Goal: Find specific page/section: Find specific page/section

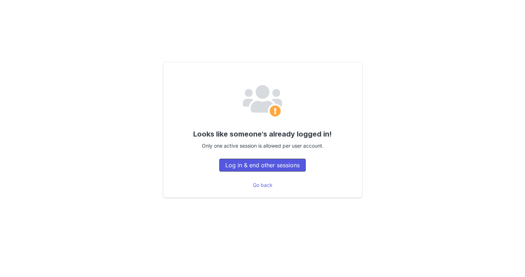
click at [274, 167] on button "Log in & end other sessions" at bounding box center [262, 165] width 86 height 13
click at [267, 162] on button "Log in & end other sessions" at bounding box center [262, 165] width 86 height 13
click at [275, 168] on button "Log in & end other sessions" at bounding box center [262, 165] width 86 height 13
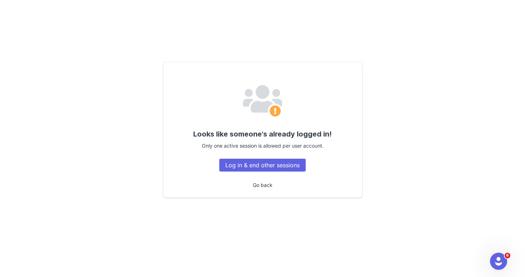
click at [262, 186] on link "Go back" at bounding box center [263, 185] width 20 height 6
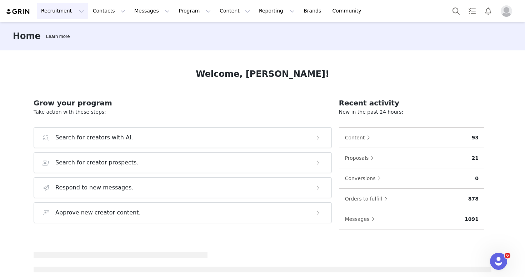
click at [50, 11] on button "Recruitment Recruitment" at bounding box center [62, 11] width 51 height 16
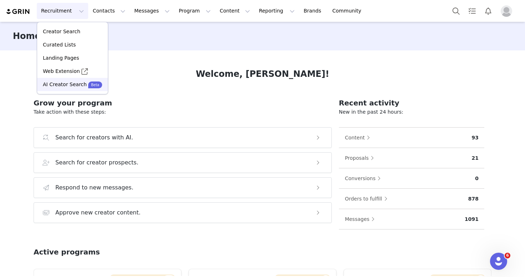
click at [64, 80] on link "AI Creator Search Beta" at bounding box center [72, 84] width 71 height 13
